Goal: Task Accomplishment & Management: Use online tool/utility

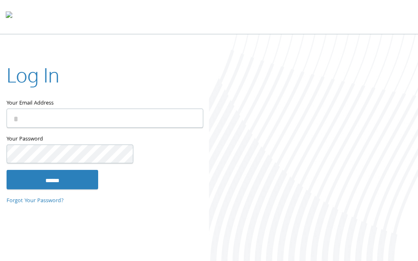
click at [53, 119] on input "Your Email Address" at bounding box center [105, 118] width 197 height 19
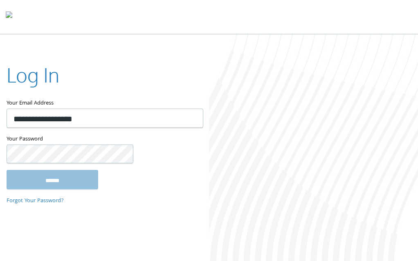
type input "**********"
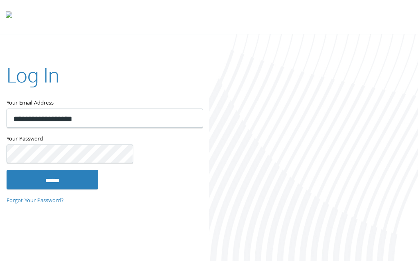
click at [7, 170] on input "******" at bounding box center [53, 180] width 92 height 20
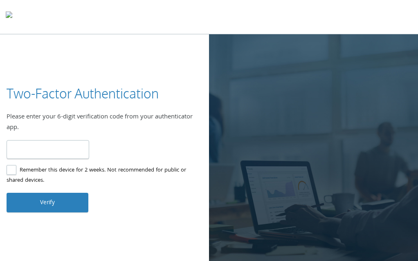
type input "******"
